Goal: Task Accomplishment & Management: Manage account settings

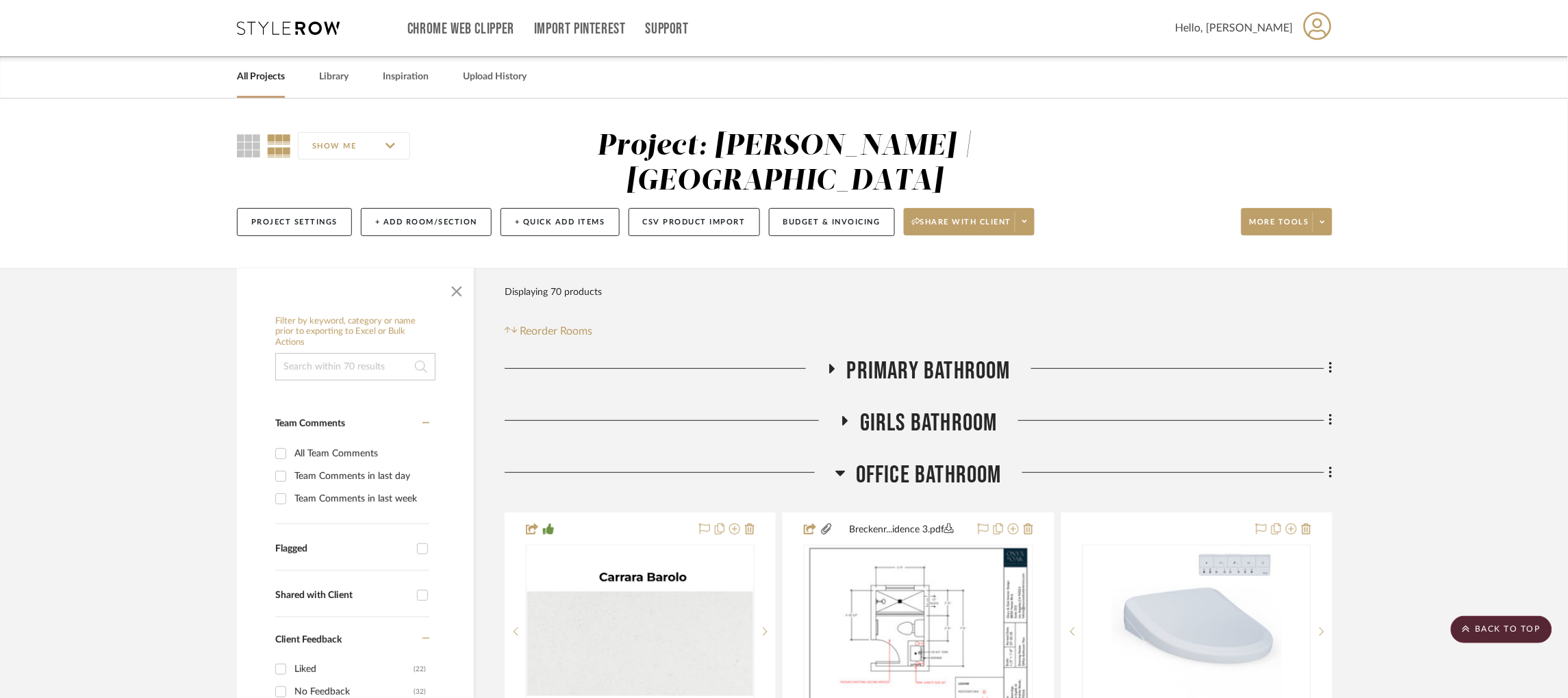
click at [297, 14] on div "Chrome Web Clipper Import Pinterest Support All Projects Library Inspiration Up…" at bounding box center [784, 28] width 1095 height 56
click at [298, 28] on icon at bounding box center [288, 28] width 103 height 14
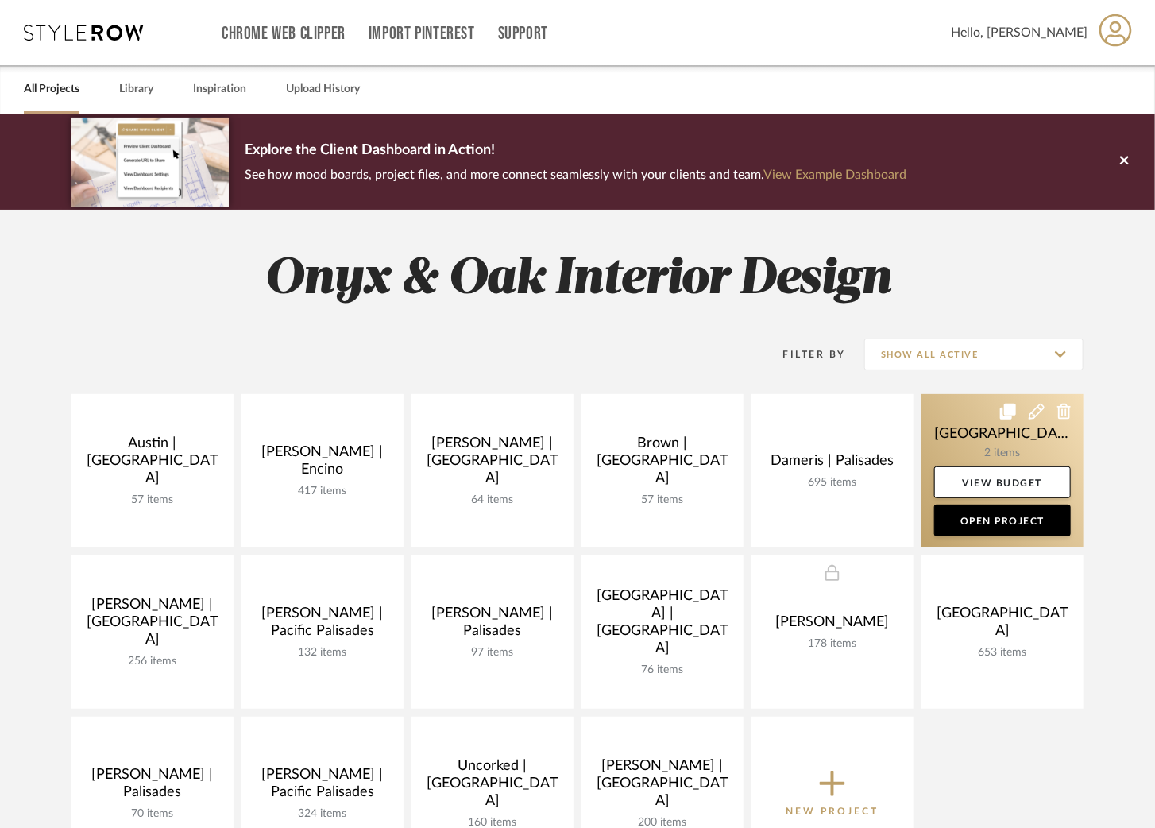
click at [967, 437] on link at bounding box center [1003, 470] width 162 height 153
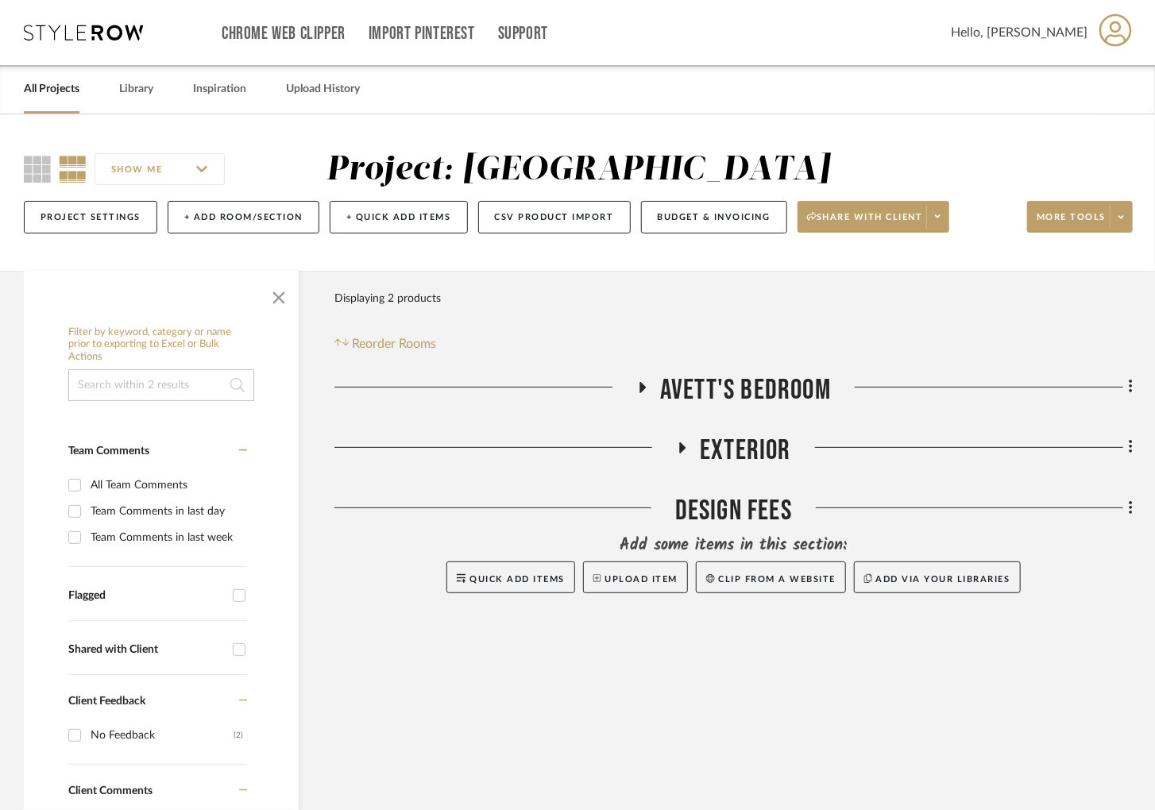
click at [683, 442] on icon at bounding box center [682, 448] width 19 height 12
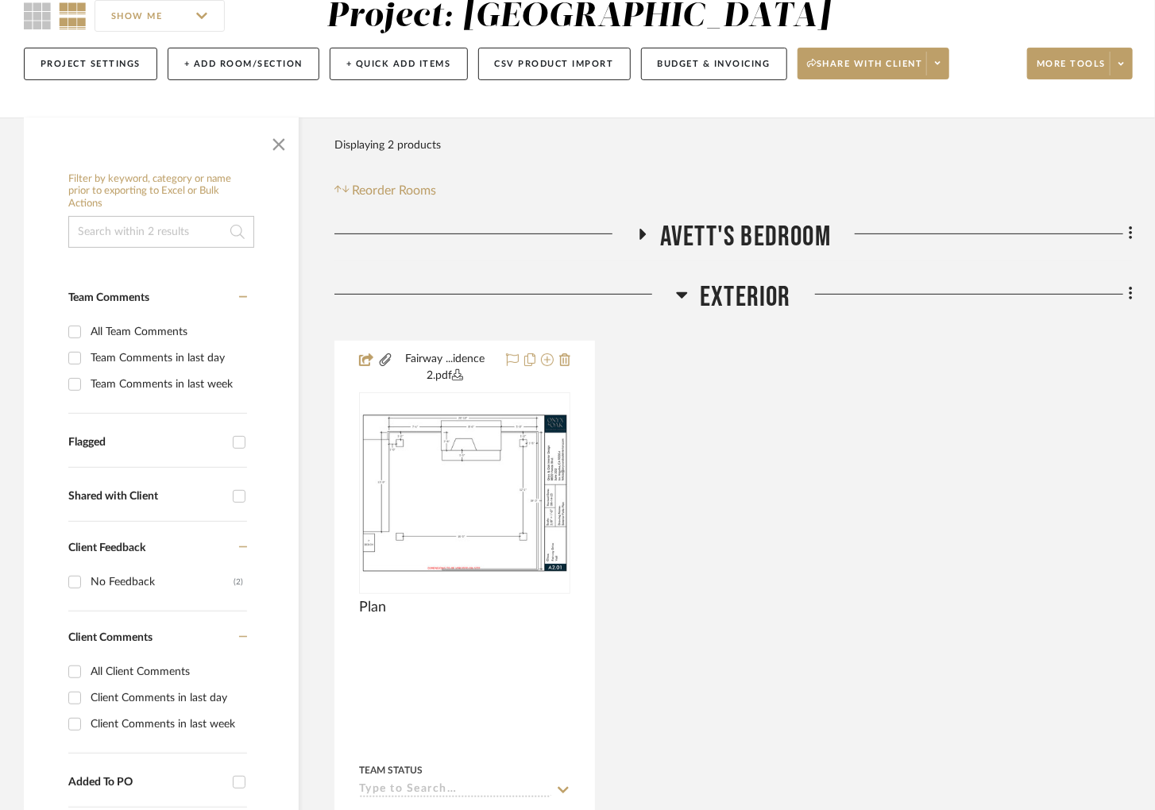
scroll to position [155, 0]
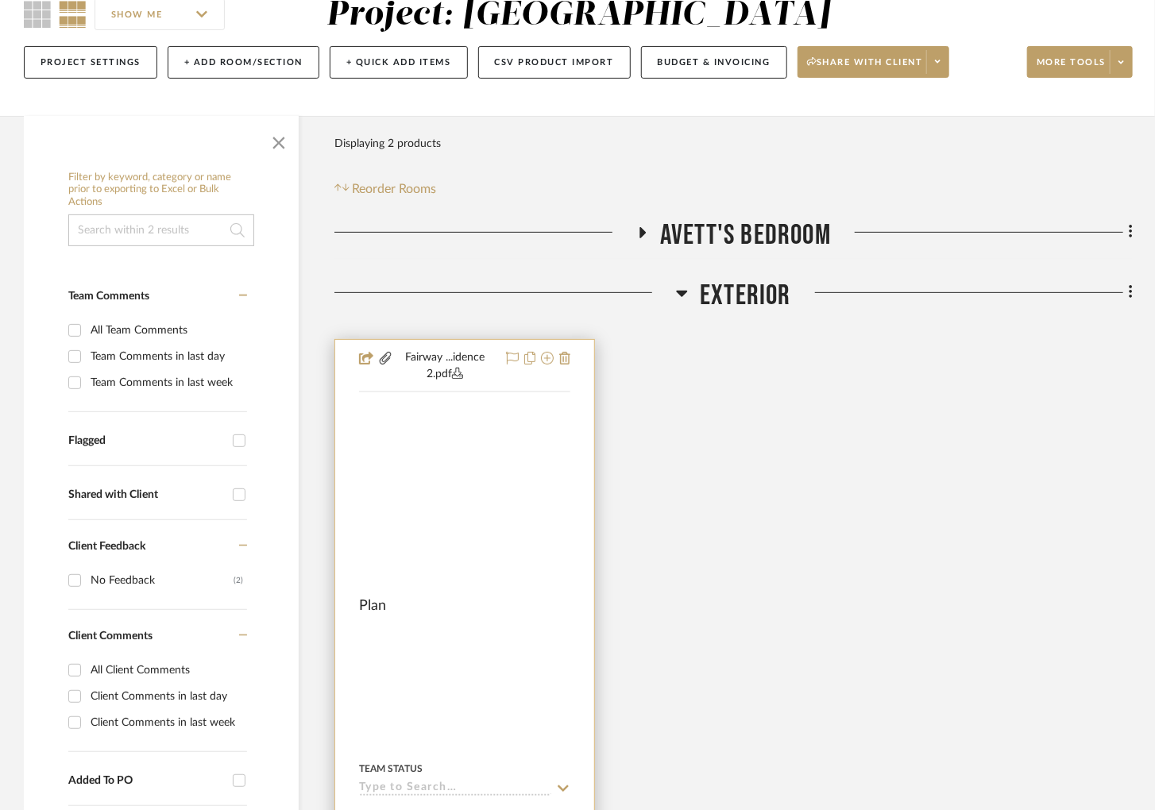
click at [0, 0] on img at bounding box center [0, 0] width 0 height 0
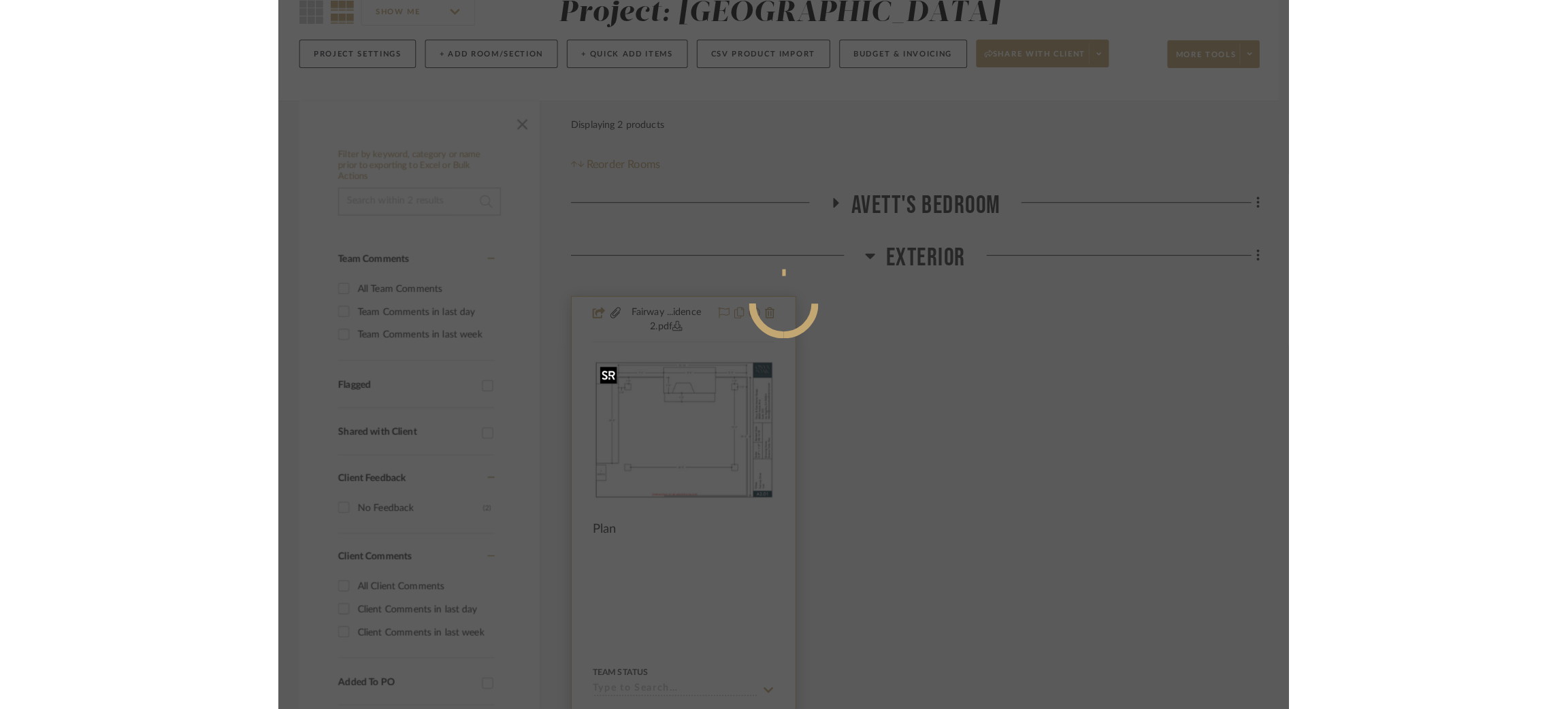
scroll to position [0, 0]
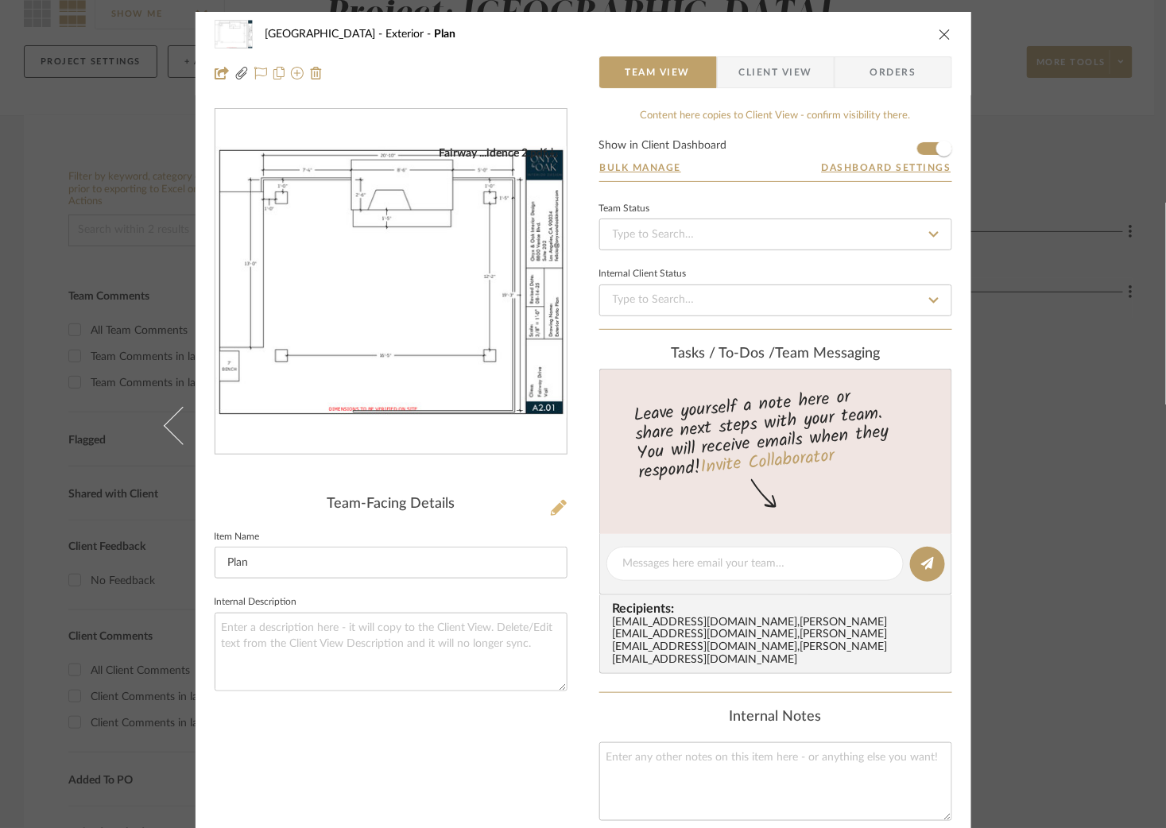
click at [554, 513] on icon at bounding box center [559, 508] width 16 height 16
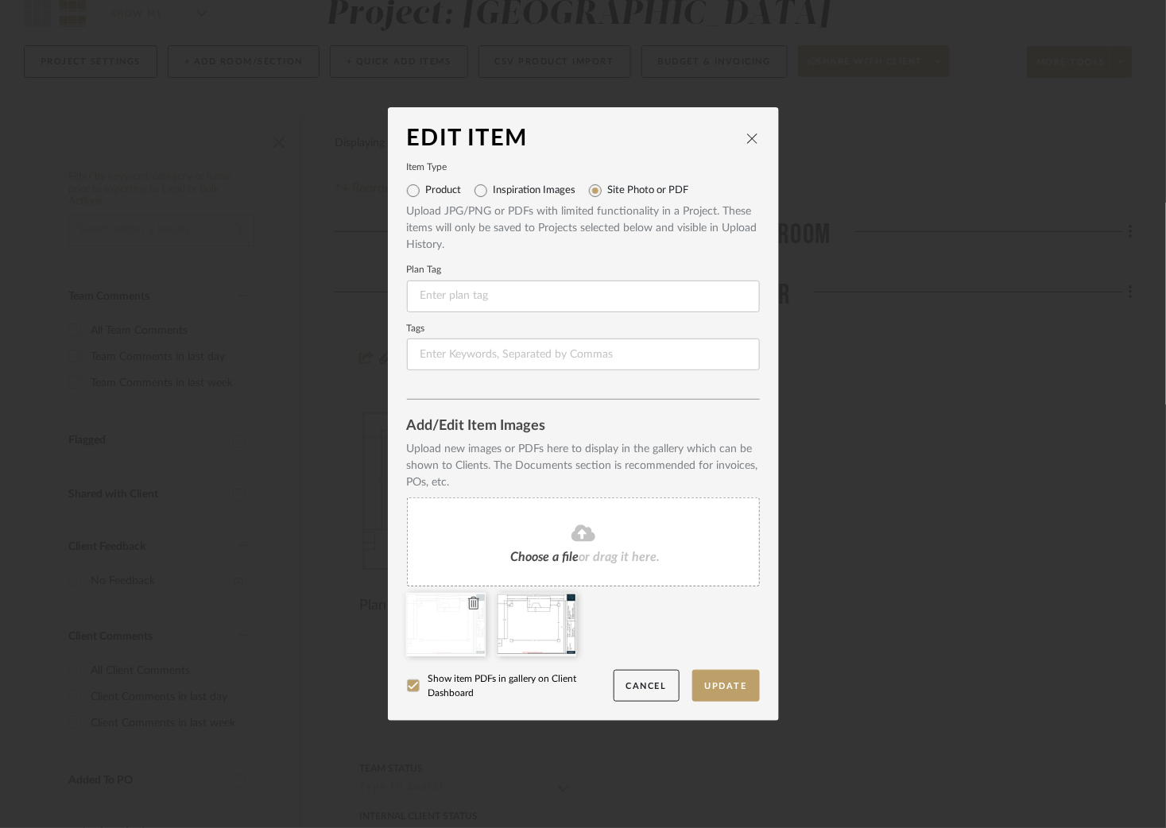
click at [468, 597] on icon at bounding box center [473, 603] width 11 height 13
click at [728, 690] on button "Update" at bounding box center [726, 686] width 68 height 33
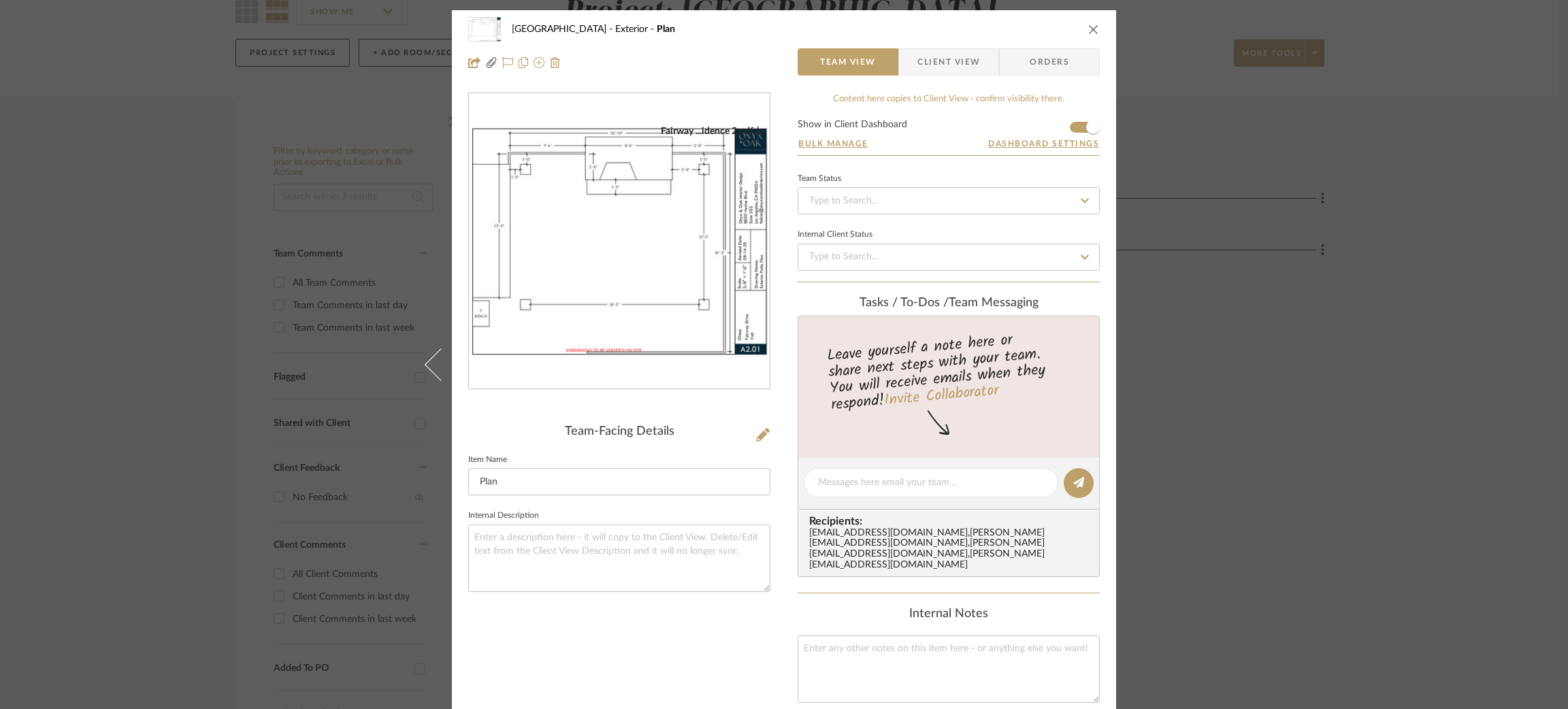
click at [1309, 214] on div "Fairway Drive Exterior Plan Team View Client View Orders Fairway ...idence 2.pd…" at bounding box center [784, 354] width 1568 height 709
